Goal: Task Accomplishment & Management: Complete application form

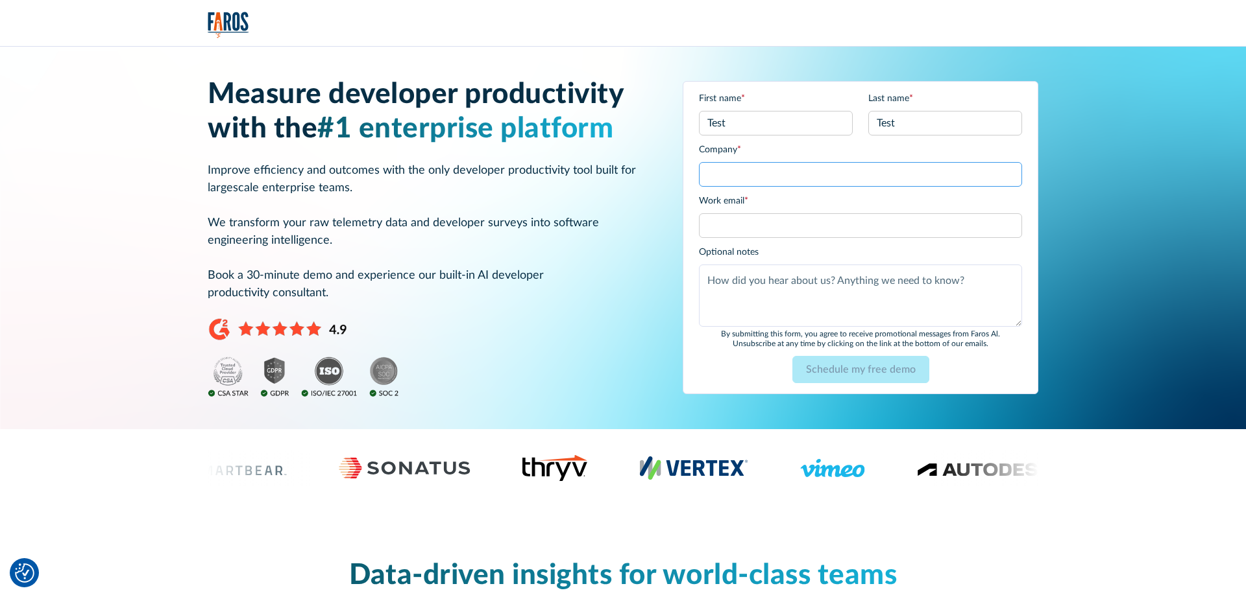
click at [804, 186] on input "Company *" at bounding box center [860, 174] width 323 height 25
click at [773, 165] on input "Company *" at bounding box center [860, 174] width 323 height 25
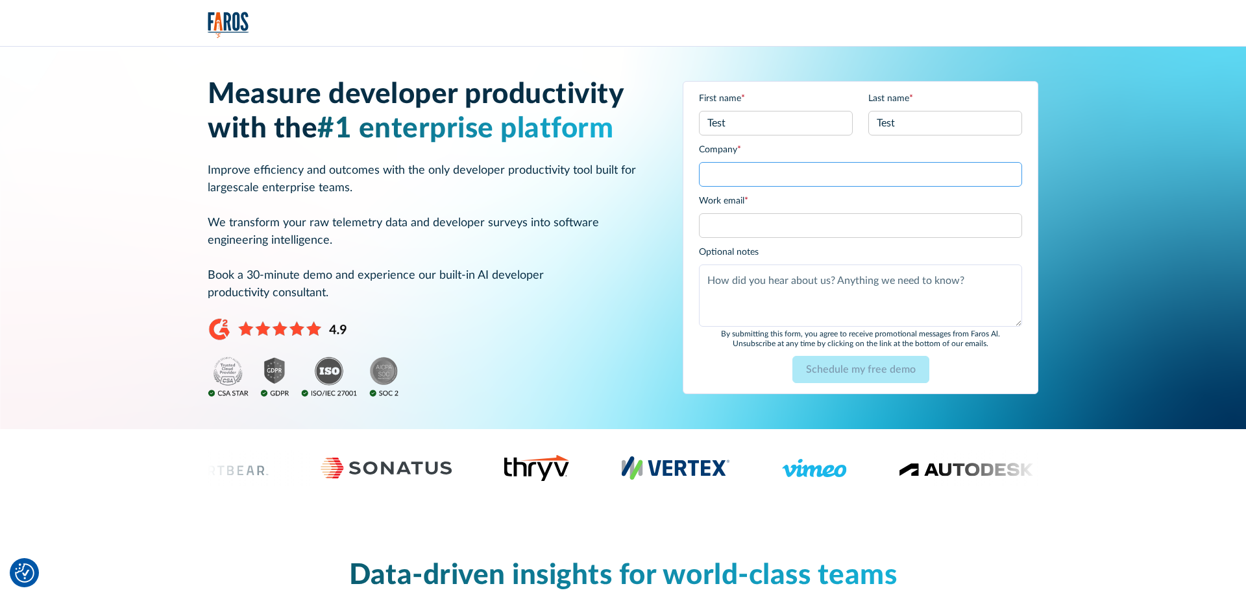
click at [773, 165] on input "Company *" at bounding box center [860, 174] width 323 height 25
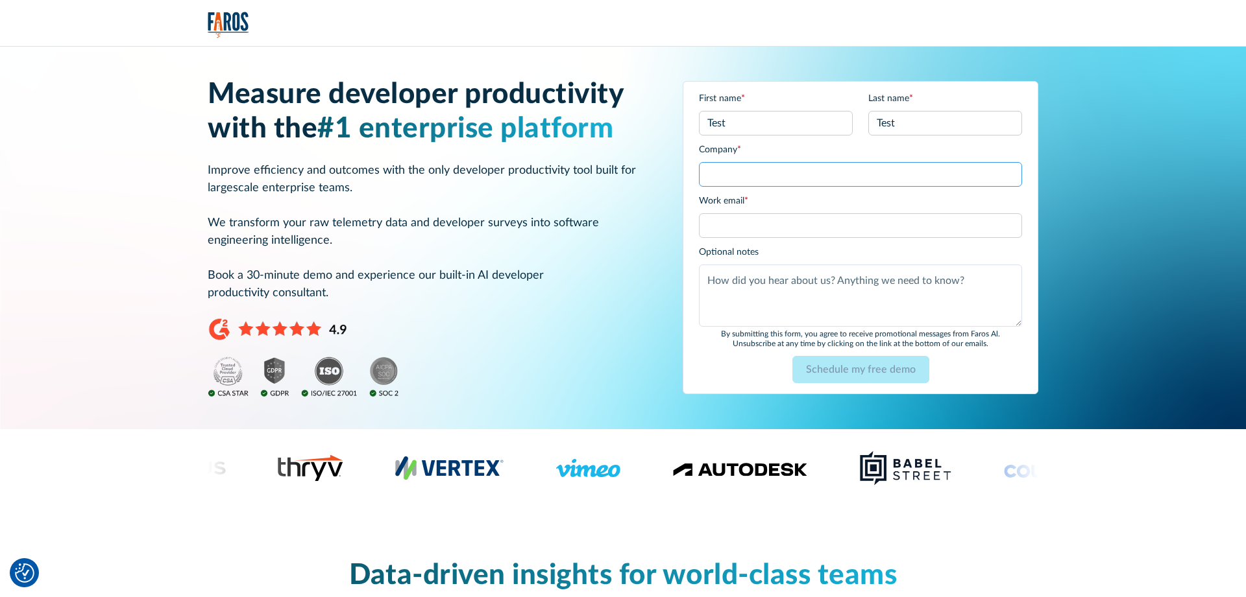
click at [764, 171] on input "Company *" at bounding box center [860, 174] width 323 height 25
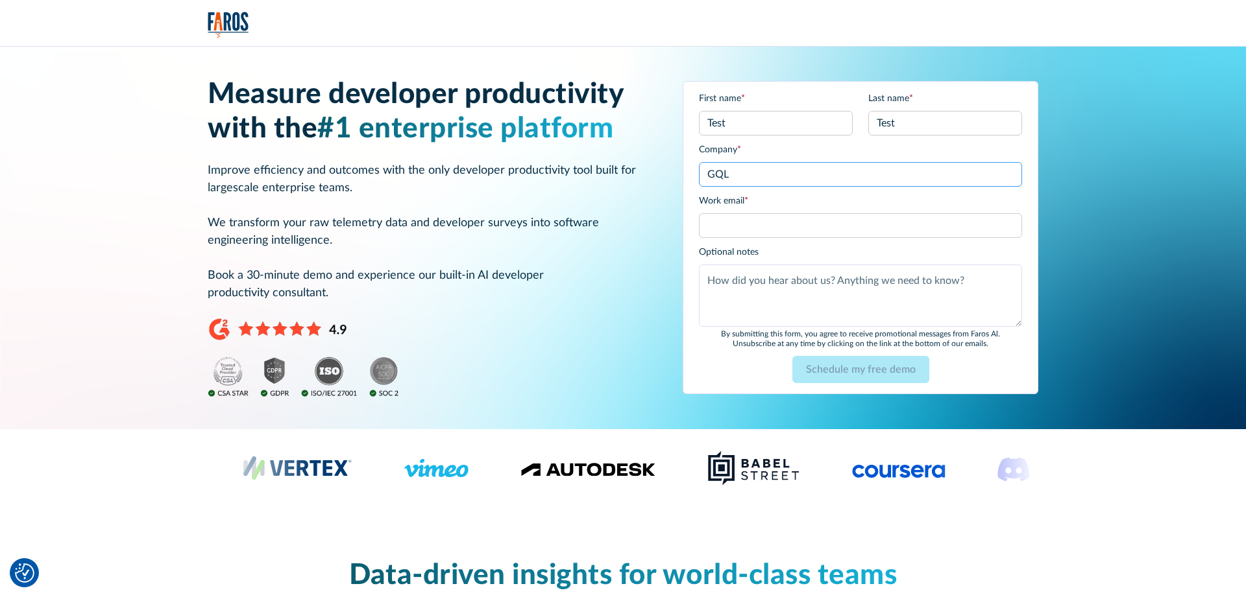
type input "GQL"
click at [766, 219] on input "Work email *" at bounding box center [860, 225] width 323 height 25
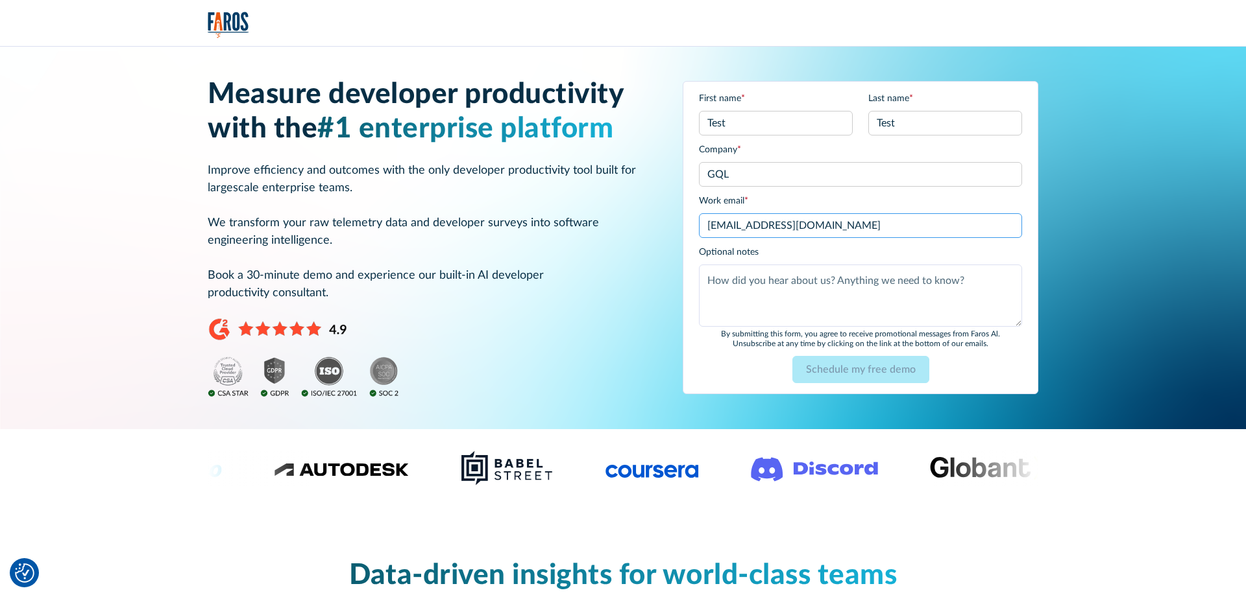
type input "test@getquickerleads.com"
click at [734, 278] on textarea "Anything else?" at bounding box center [860, 296] width 323 height 62
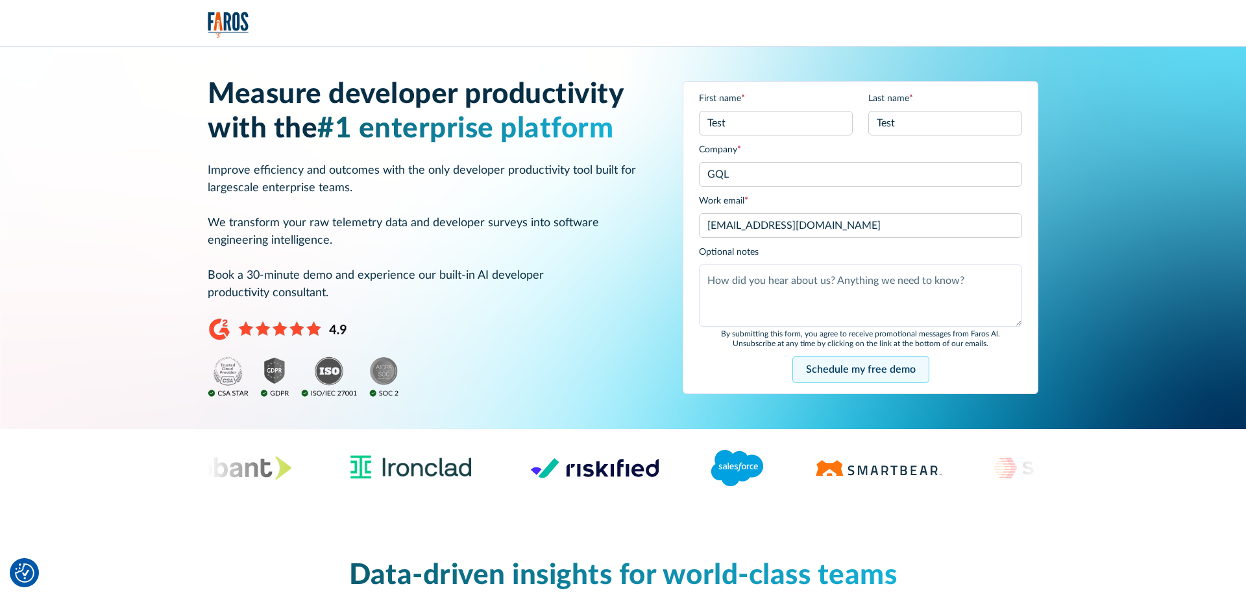
click at [845, 370] on input "Schedule my free demo" at bounding box center [860, 369] width 137 height 27
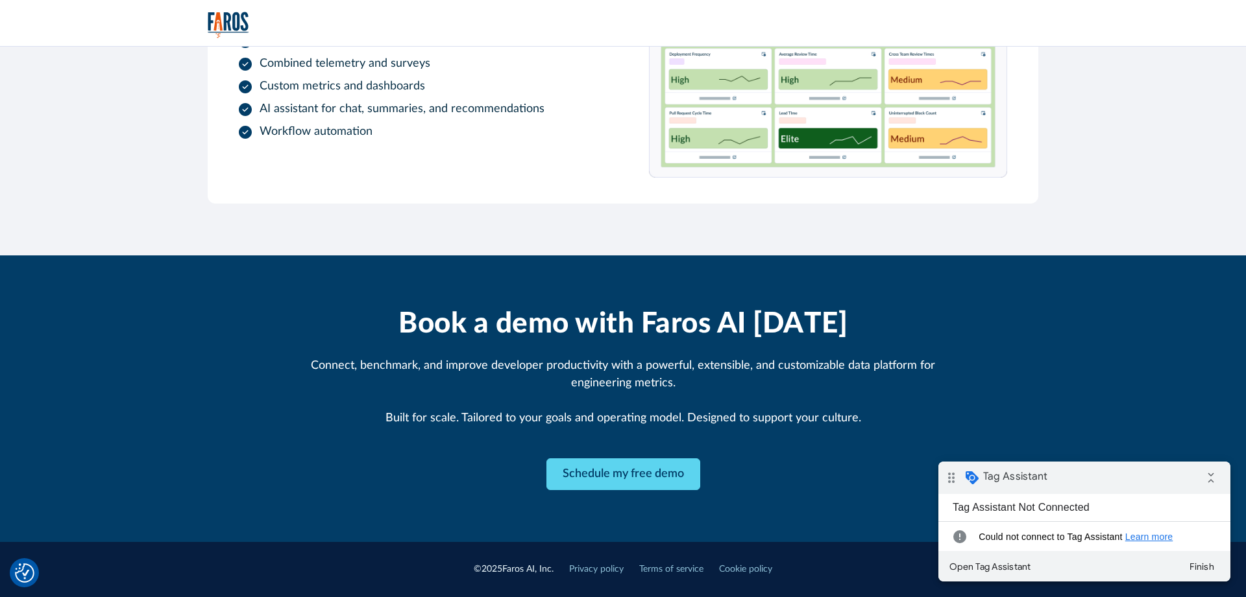
scroll to position [1048, 0]
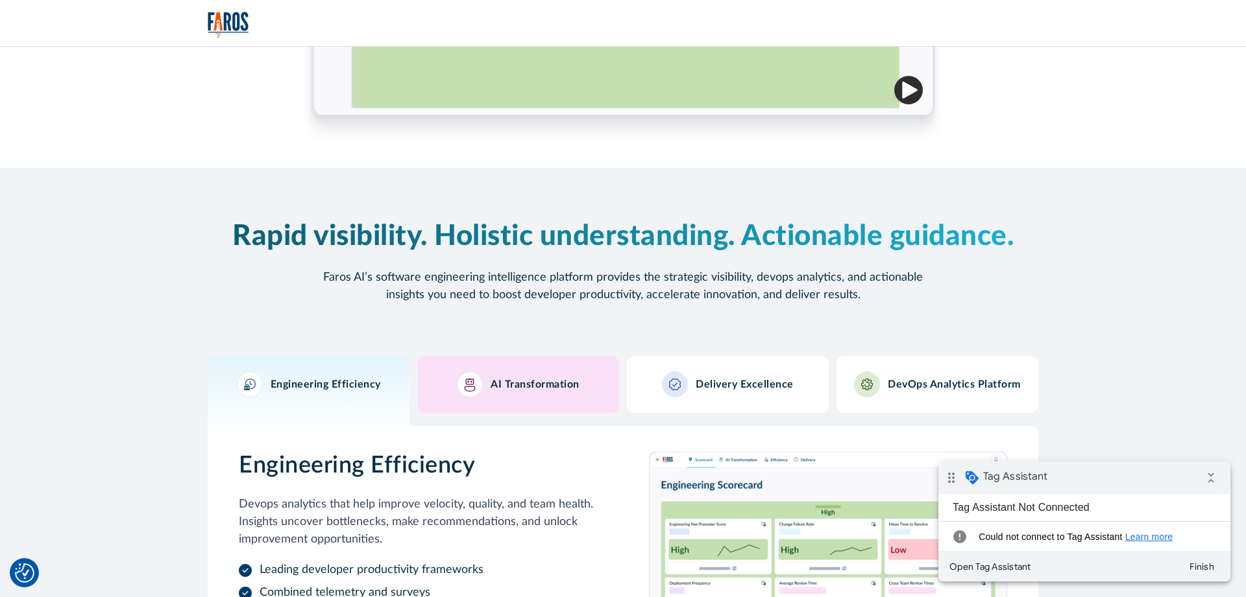
click at [546, 400] on link "AI Transformation" at bounding box center [518, 384] width 202 height 57
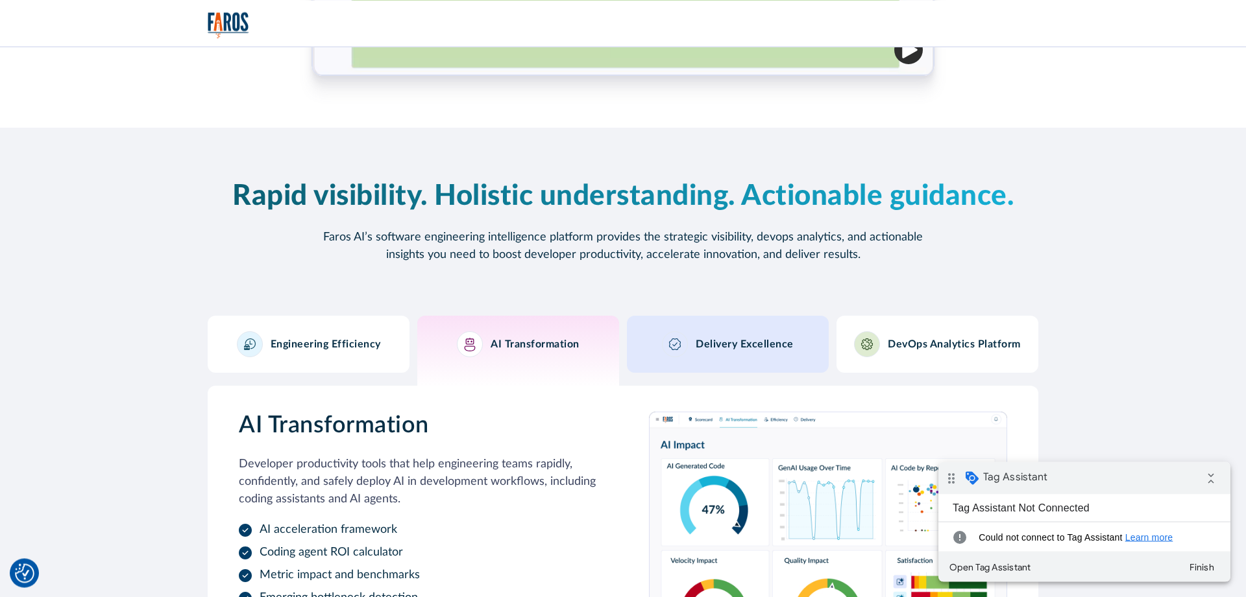
scroll to position [1115, 0]
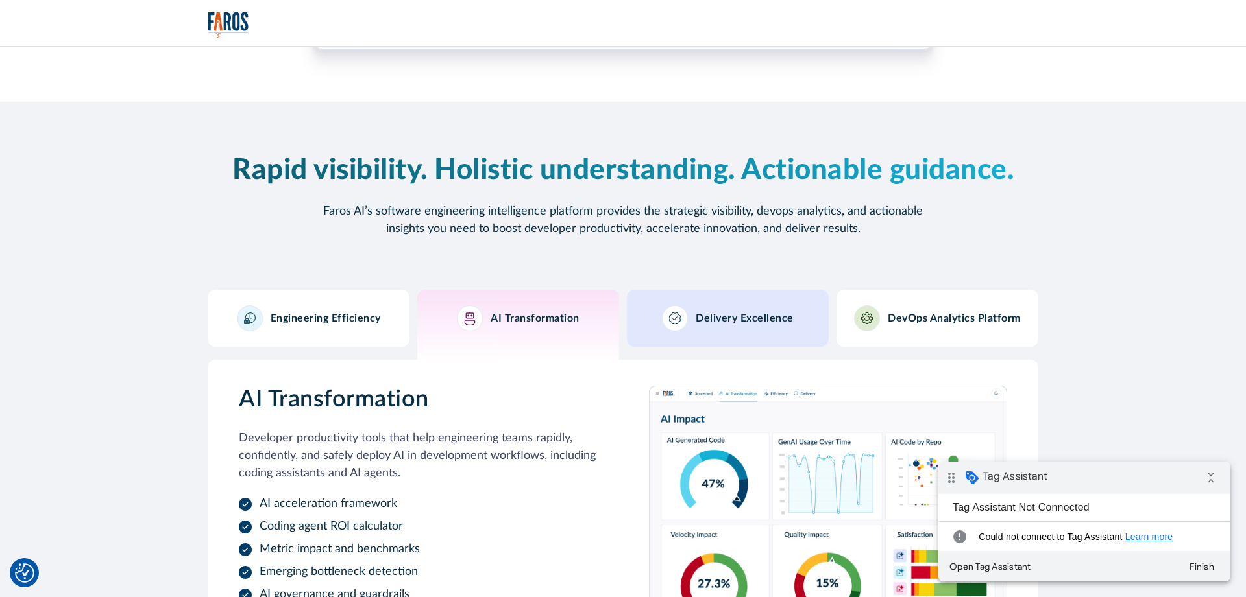
click at [721, 318] on h3 "Delivery Excellence" at bounding box center [744, 319] width 98 height 12
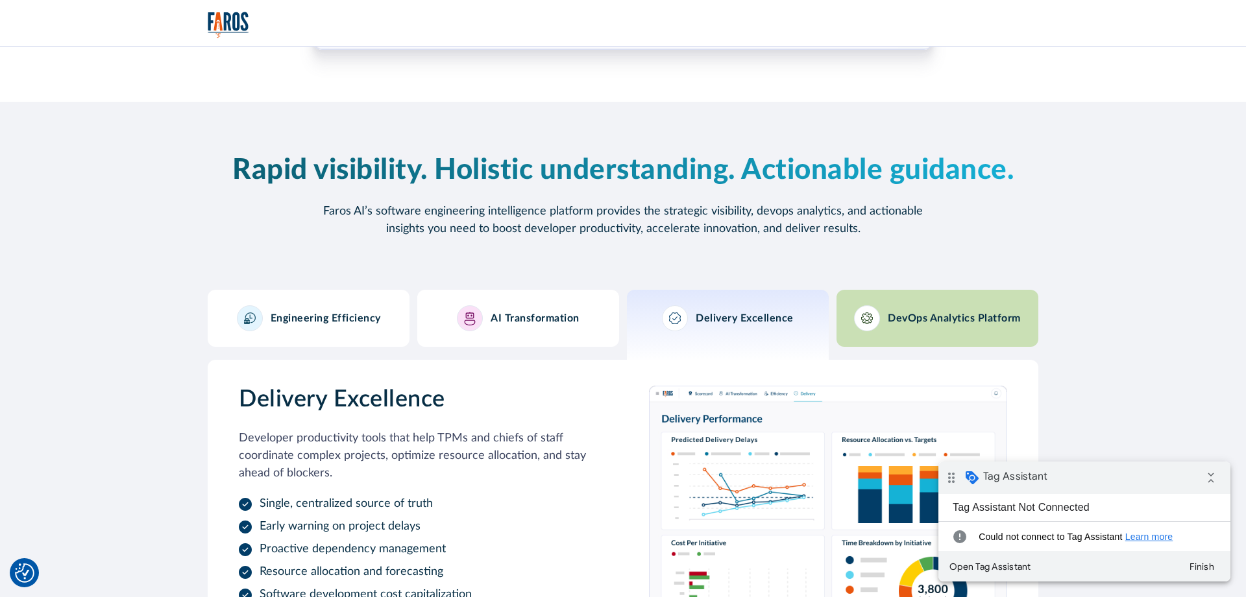
drag, startPoint x: 957, startPoint y: 308, endPoint x: 980, endPoint y: 309, distance: 23.4
click at [958, 308] on div "DevOps Analytics Platform" at bounding box center [937, 319] width 167 height 26
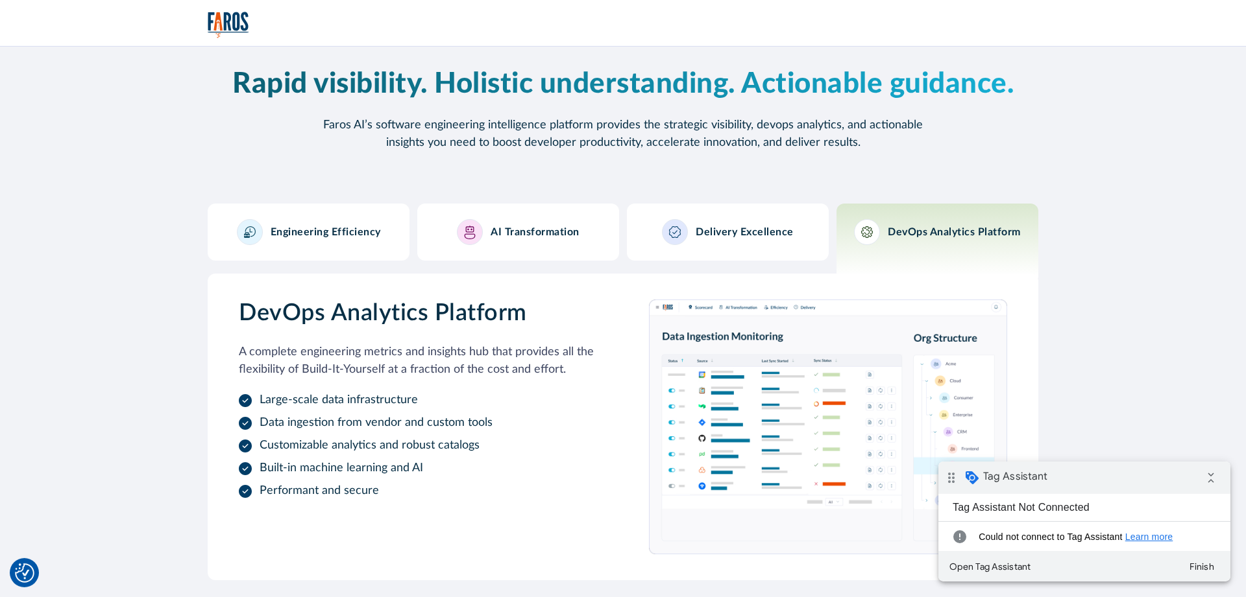
scroll to position [1181, 0]
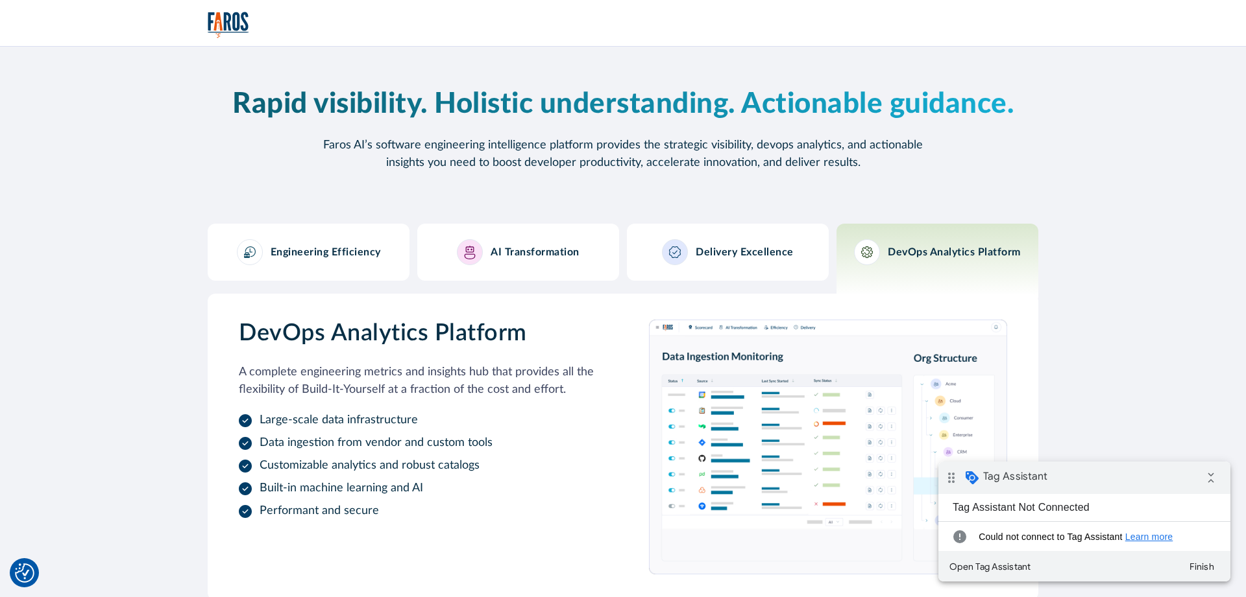
click at [320, 280] on link "Engineering Efficiency" at bounding box center [309, 252] width 202 height 57
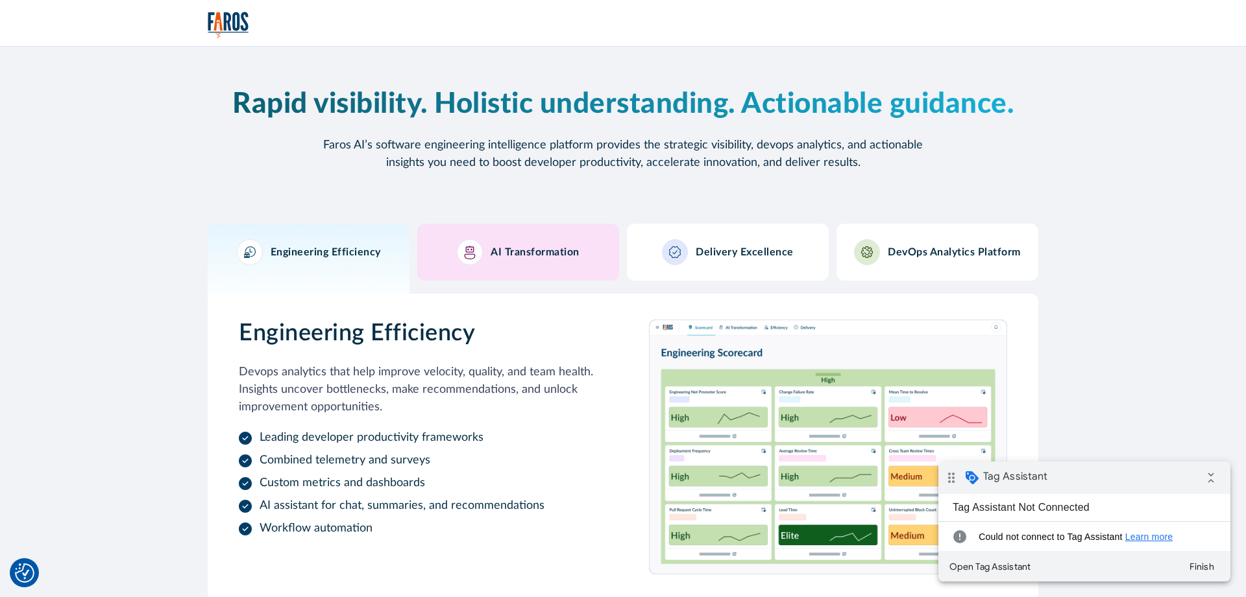
click at [427, 265] on link "AI Transformation" at bounding box center [518, 252] width 202 height 57
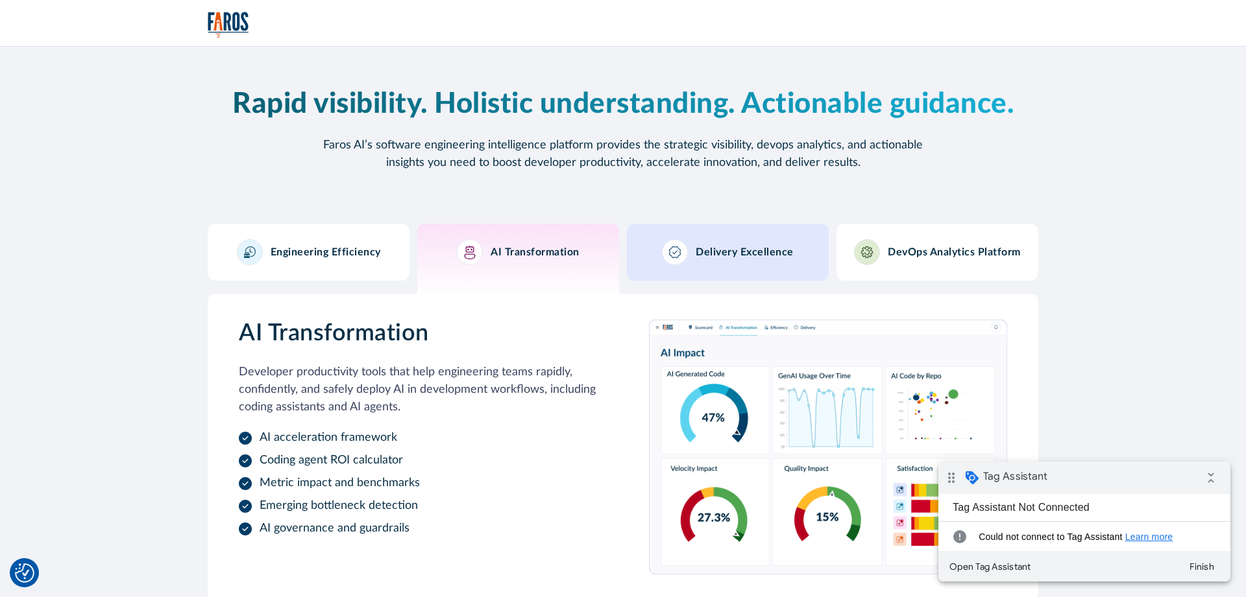
click at [638, 265] on link "Delivery Excellence" at bounding box center [728, 252] width 202 height 57
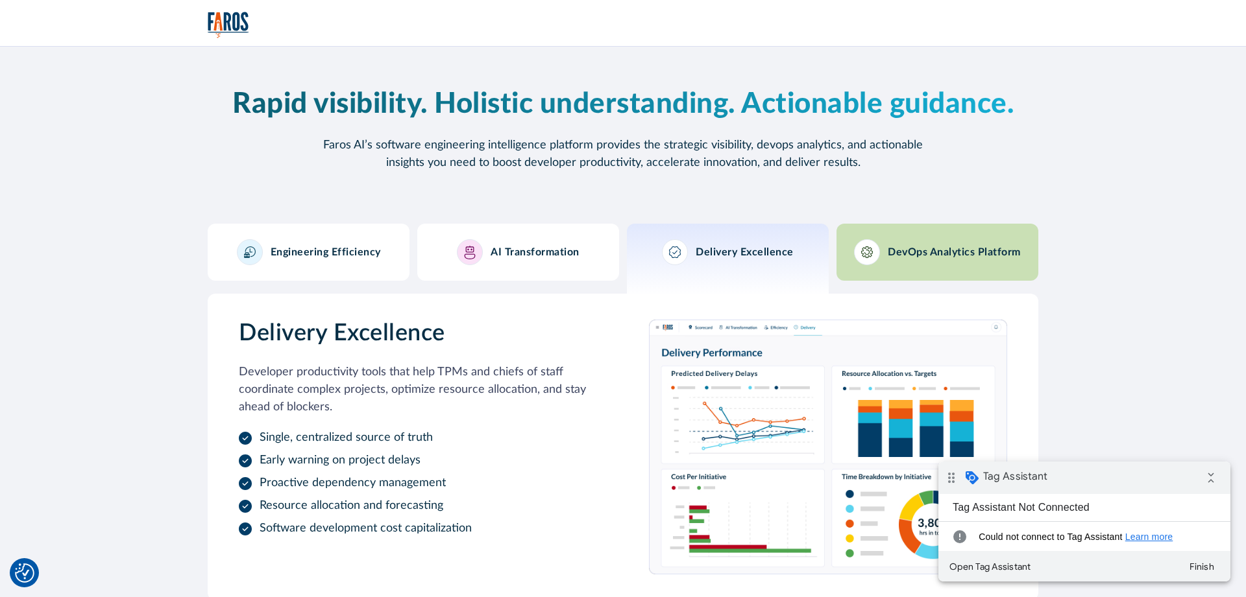
click at [917, 243] on div "DevOps Analytics Platform" at bounding box center [937, 252] width 167 height 26
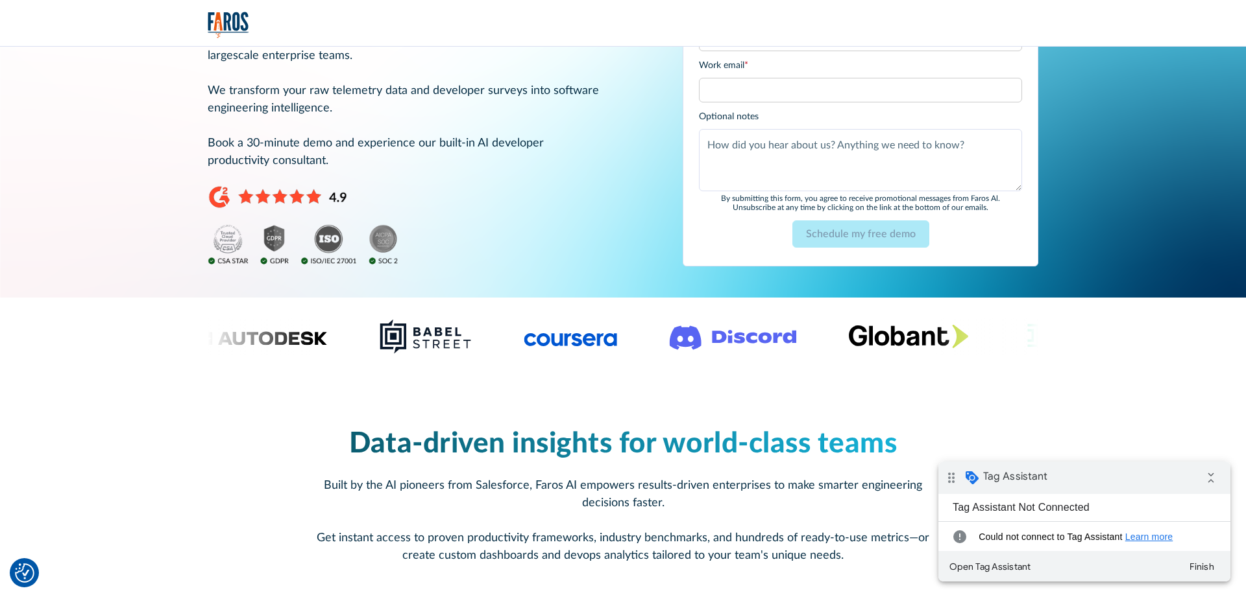
scroll to position [0, 0]
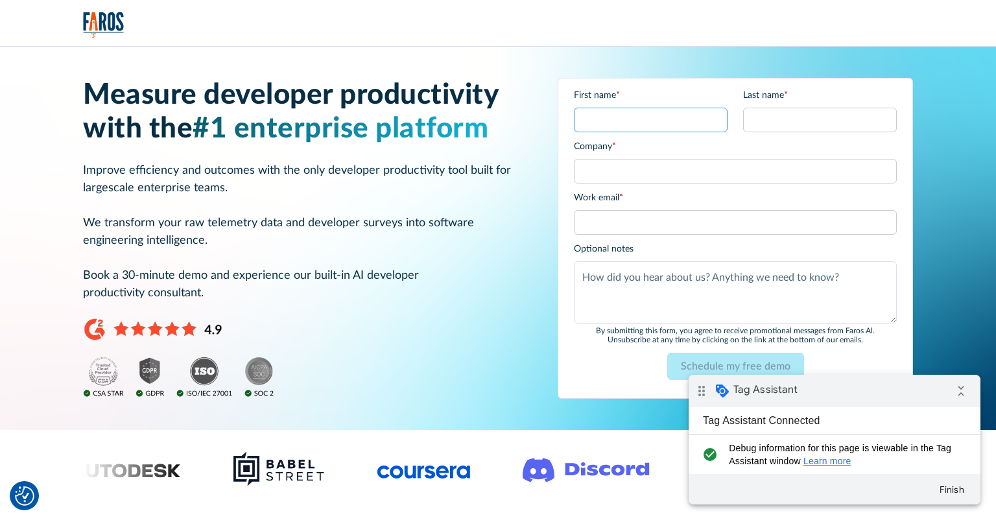
click at [592, 115] on input "First name *" at bounding box center [651, 120] width 154 height 25
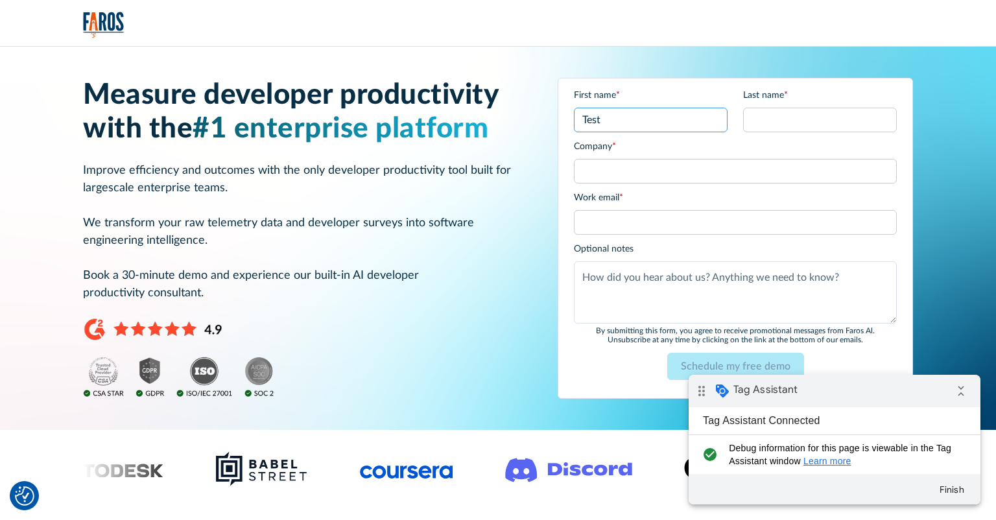
type input "Test"
click at [762, 126] on input "Last name *" at bounding box center [820, 120] width 154 height 25
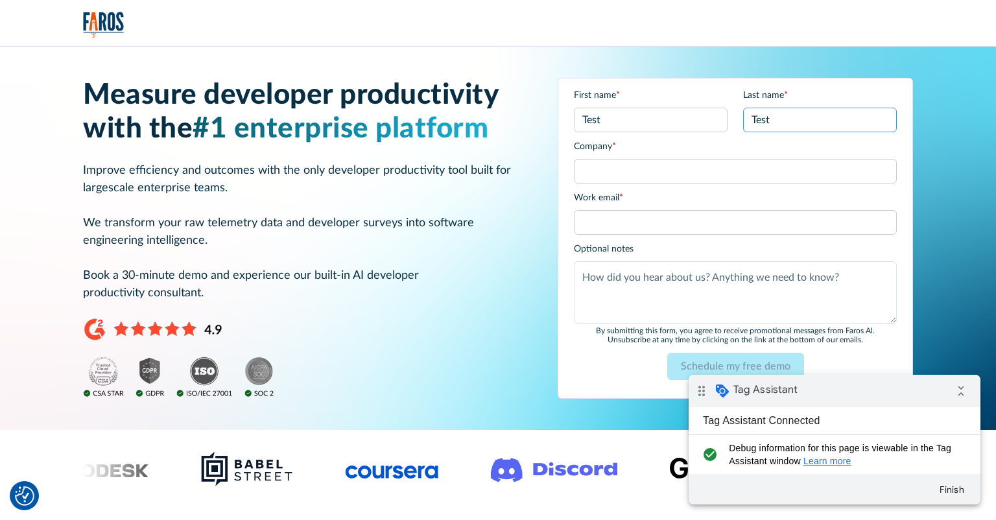
type input "Test"
click at [621, 176] on input "Company *" at bounding box center [735, 171] width 323 height 25
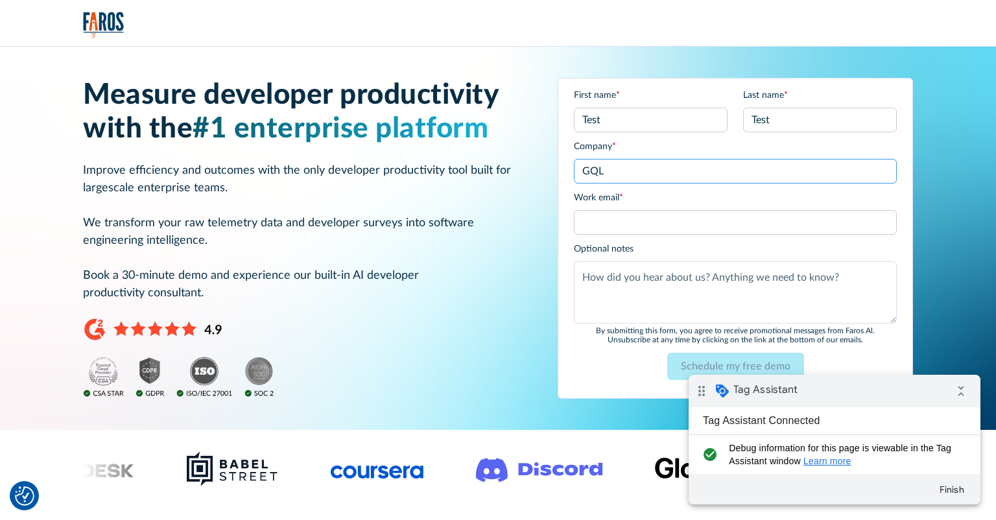
type input "GQL"
click at [601, 227] on input "Work email *" at bounding box center [735, 222] width 323 height 25
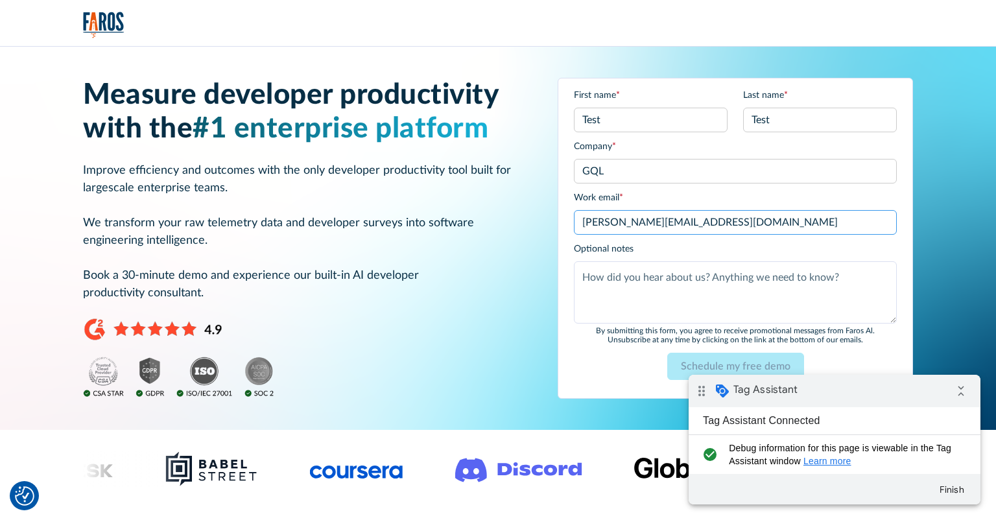
click at [655, 226] on input "david@getquickerleads.com" at bounding box center [735, 222] width 323 height 25
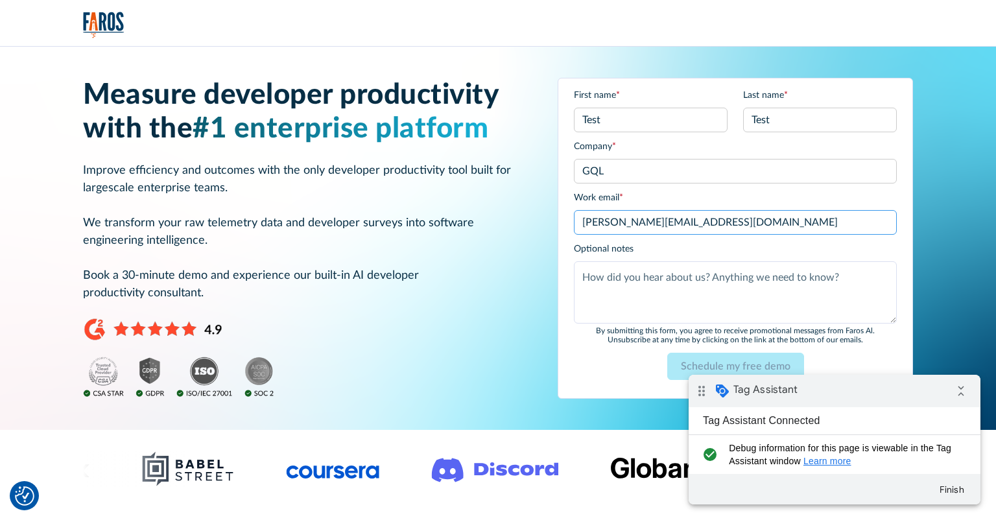
type input "david@getquickerleads.com"
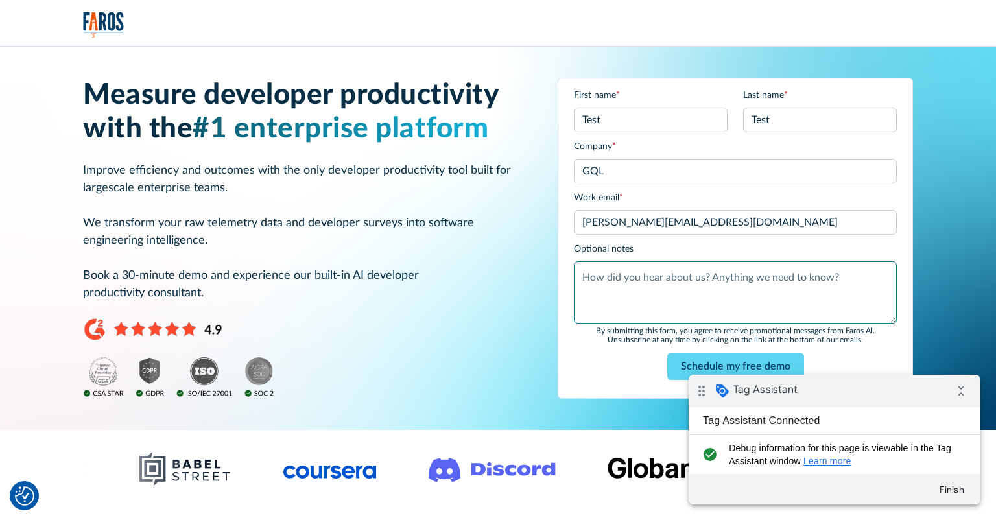
click at [610, 289] on textarea "Anything else?" at bounding box center [735, 292] width 323 height 62
click at [610, 287] on textarea "Anything else?" at bounding box center [735, 292] width 323 height 62
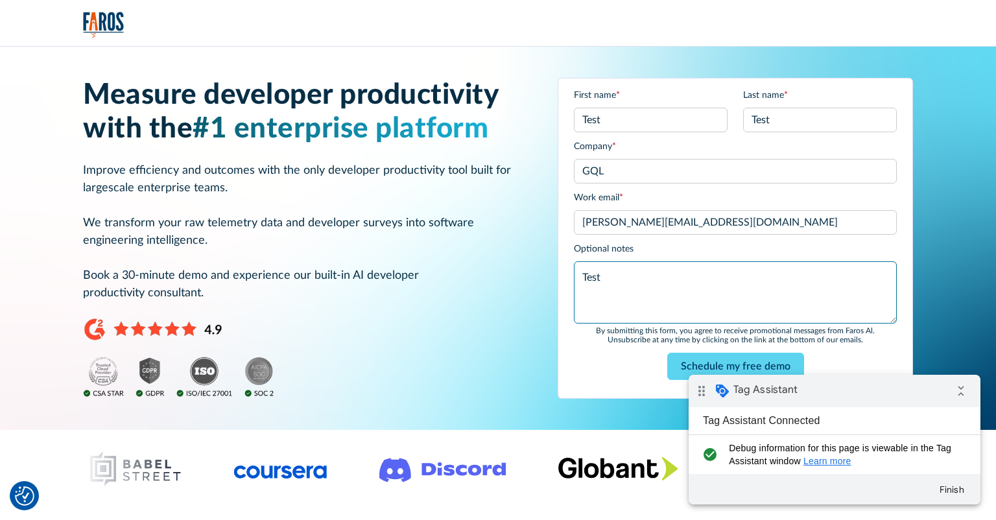
type textarea "Test"
click at [770, 362] on input "Schedule my free demo" at bounding box center [736, 366] width 137 height 27
